Goal: Information Seeking & Learning: Learn about a topic

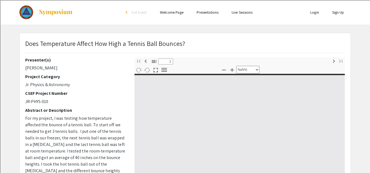
select select "custom"
type input "0"
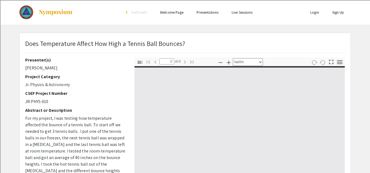
select select "auto"
type input "1"
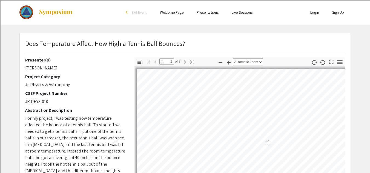
select select "auto"
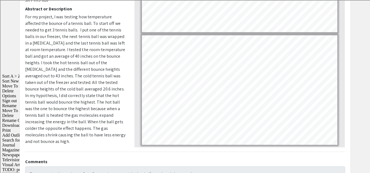
scroll to position [102, 0]
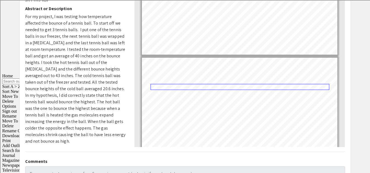
type input "7"
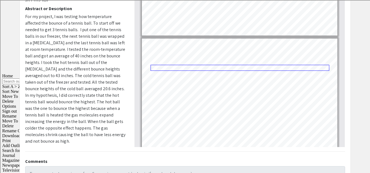
scroll to position [609, 0]
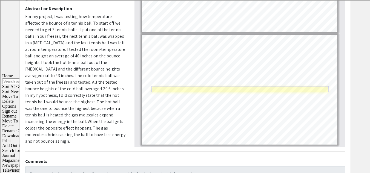
drag, startPoint x: 174, startPoint y: 91, endPoint x: 166, endPoint y: 89, distance: 8.2
click at [166, 89] on link "Page 7" at bounding box center [239, 89] width 177 height 6
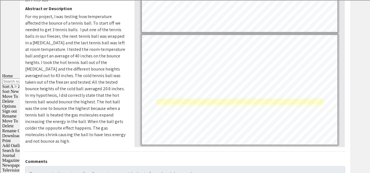
select select "page-width"
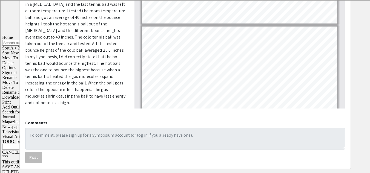
scroll to position [156, 0]
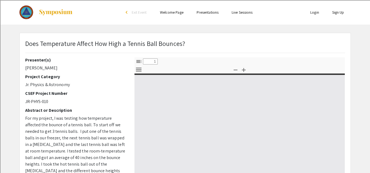
select select "custom"
type input "0"
select select "custom"
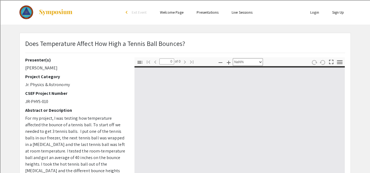
type input "1"
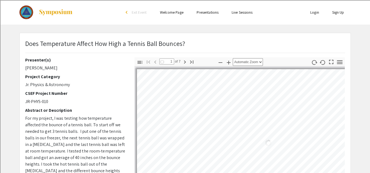
select select "page-width"
